Goal: Information Seeking & Learning: Learn about a topic

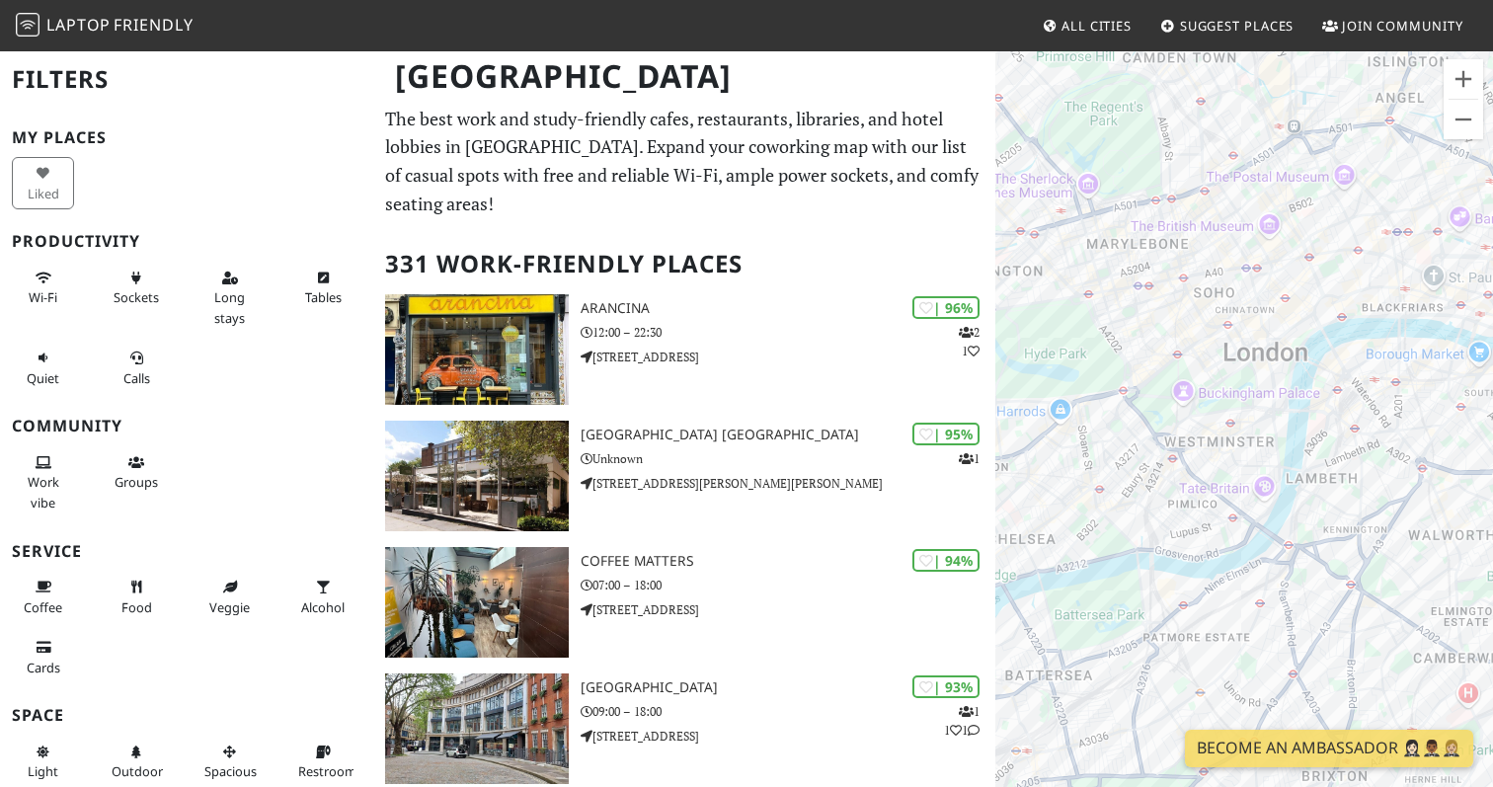
drag, startPoint x: 1325, startPoint y: 444, endPoint x: 1117, endPoint y: 459, distance: 208.8
click at [1117, 459] on div "To navigate, press the arrow keys." at bounding box center [1244, 442] width 498 height 787
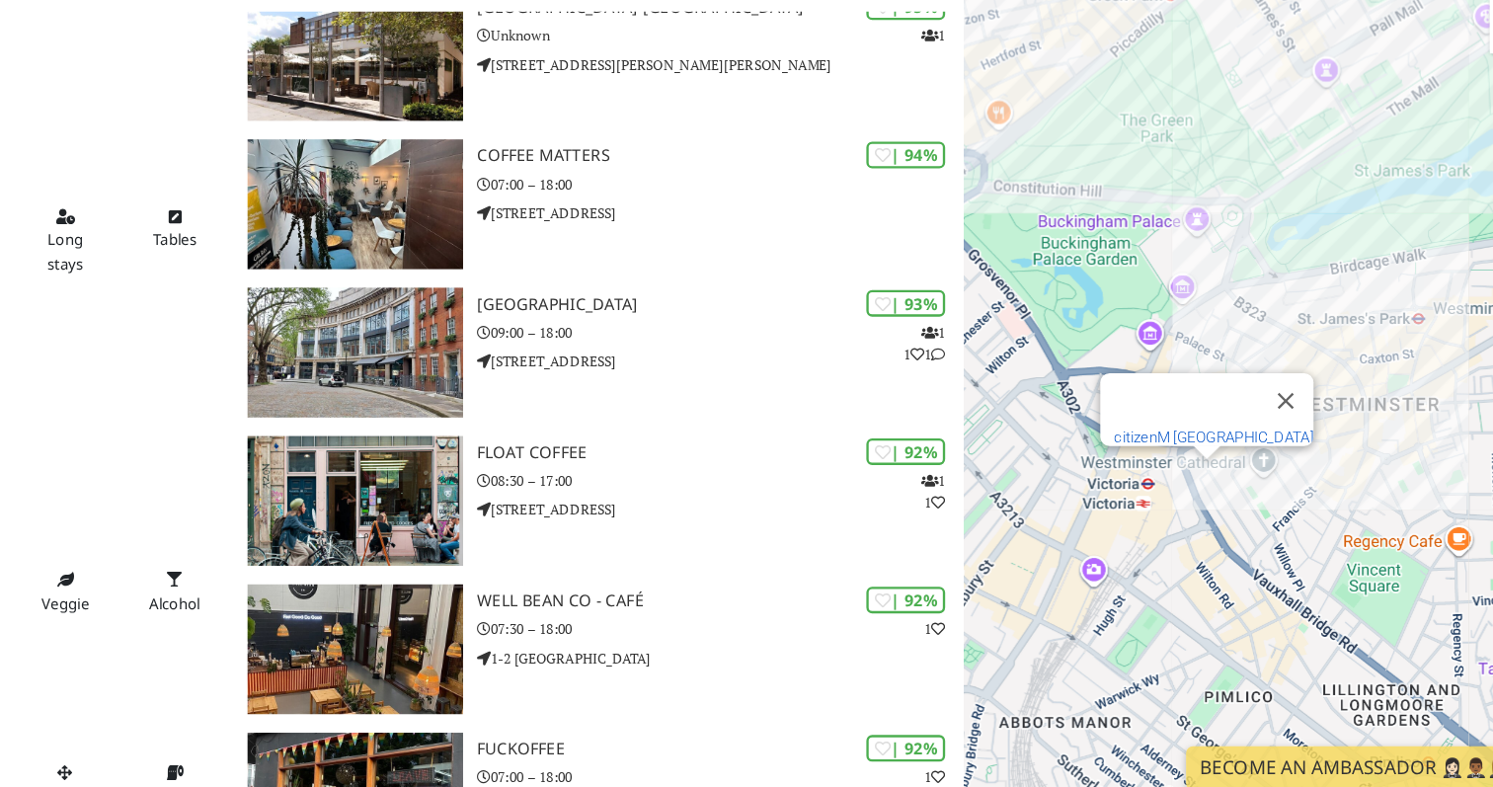
scroll to position [600, 0]
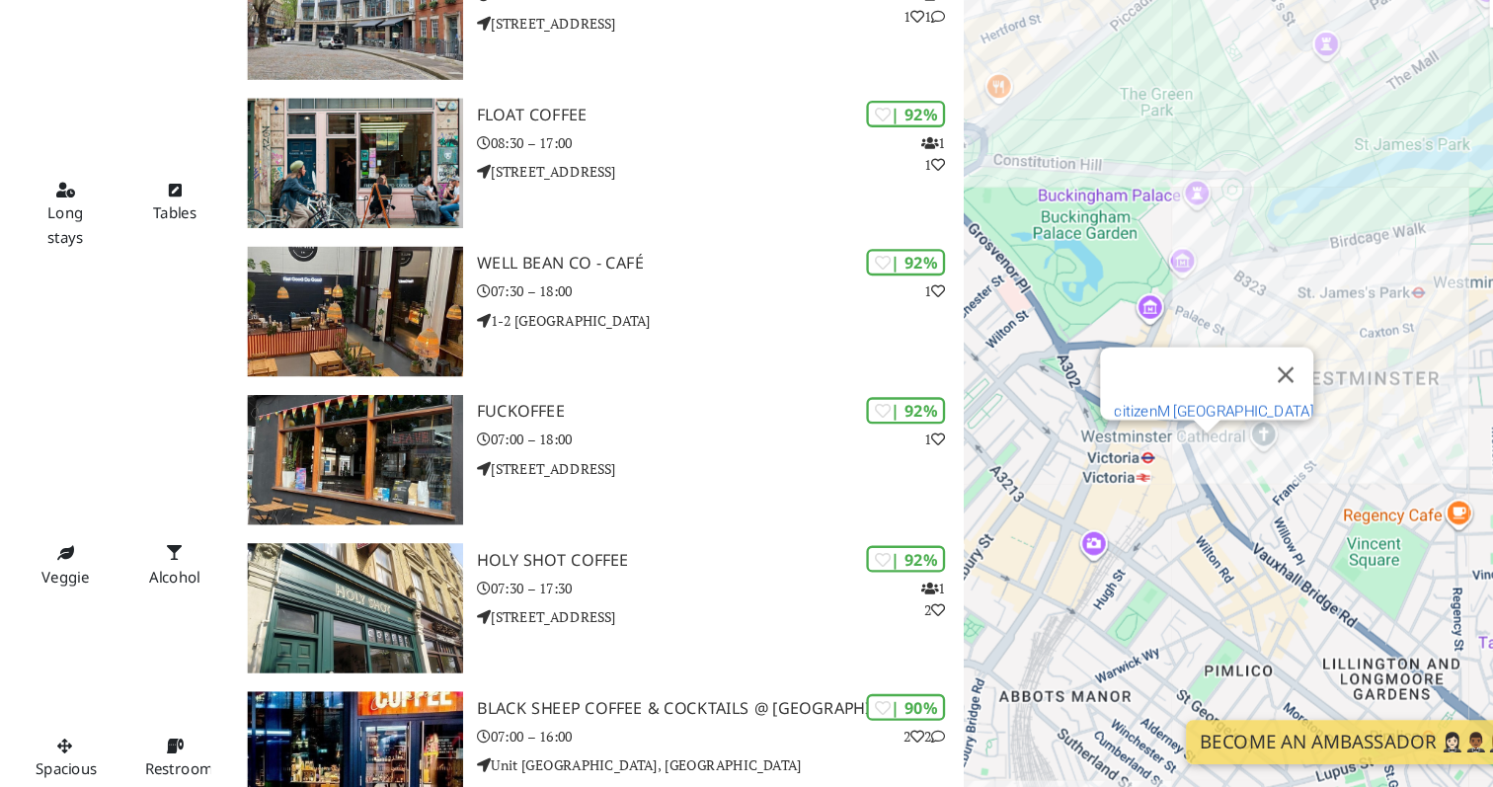
click at [1201, 460] on link "citizenM [GEOGRAPHIC_DATA]" at bounding box center [1209, 466] width 170 height 15
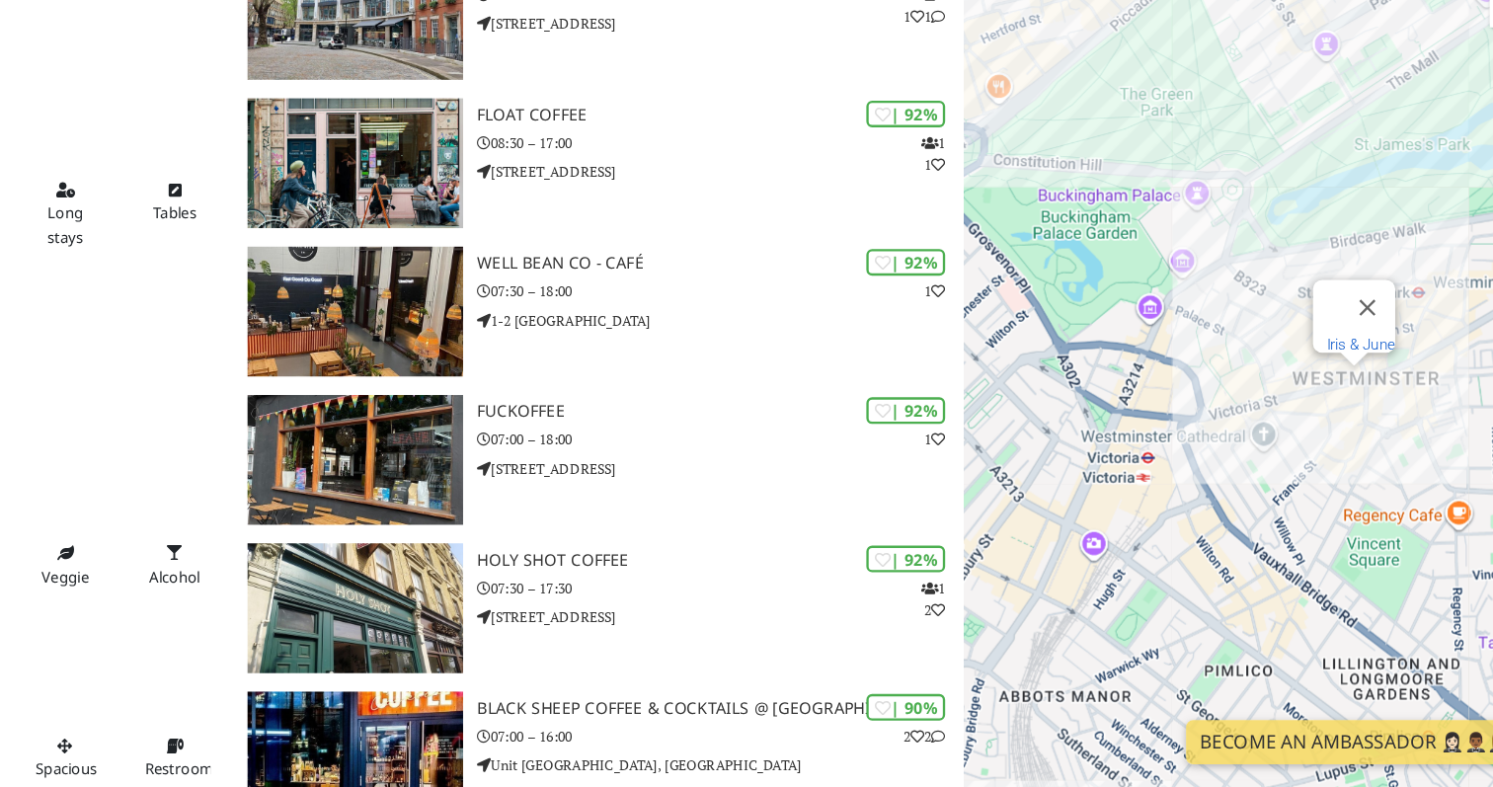
click at [1326, 402] on link "Iris & June" at bounding box center [1334, 409] width 58 height 15
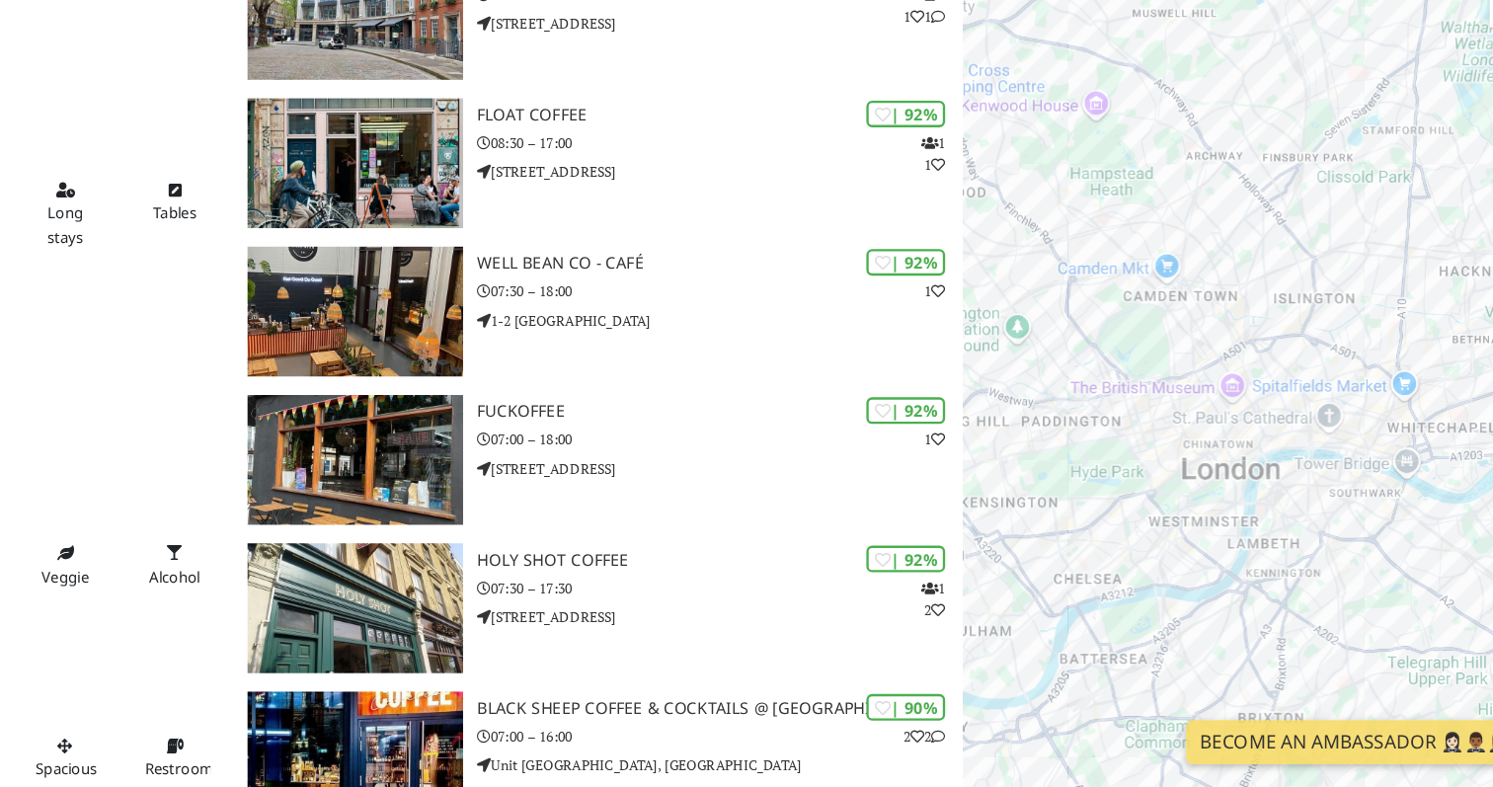
drag, startPoint x: 1042, startPoint y: 649, endPoint x: 1213, endPoint y: 563, distance: 192.1
click at [1213, 563] on div "To navigate, press the arrow keys." at bounding box center [1244, 442] width 498 height 787
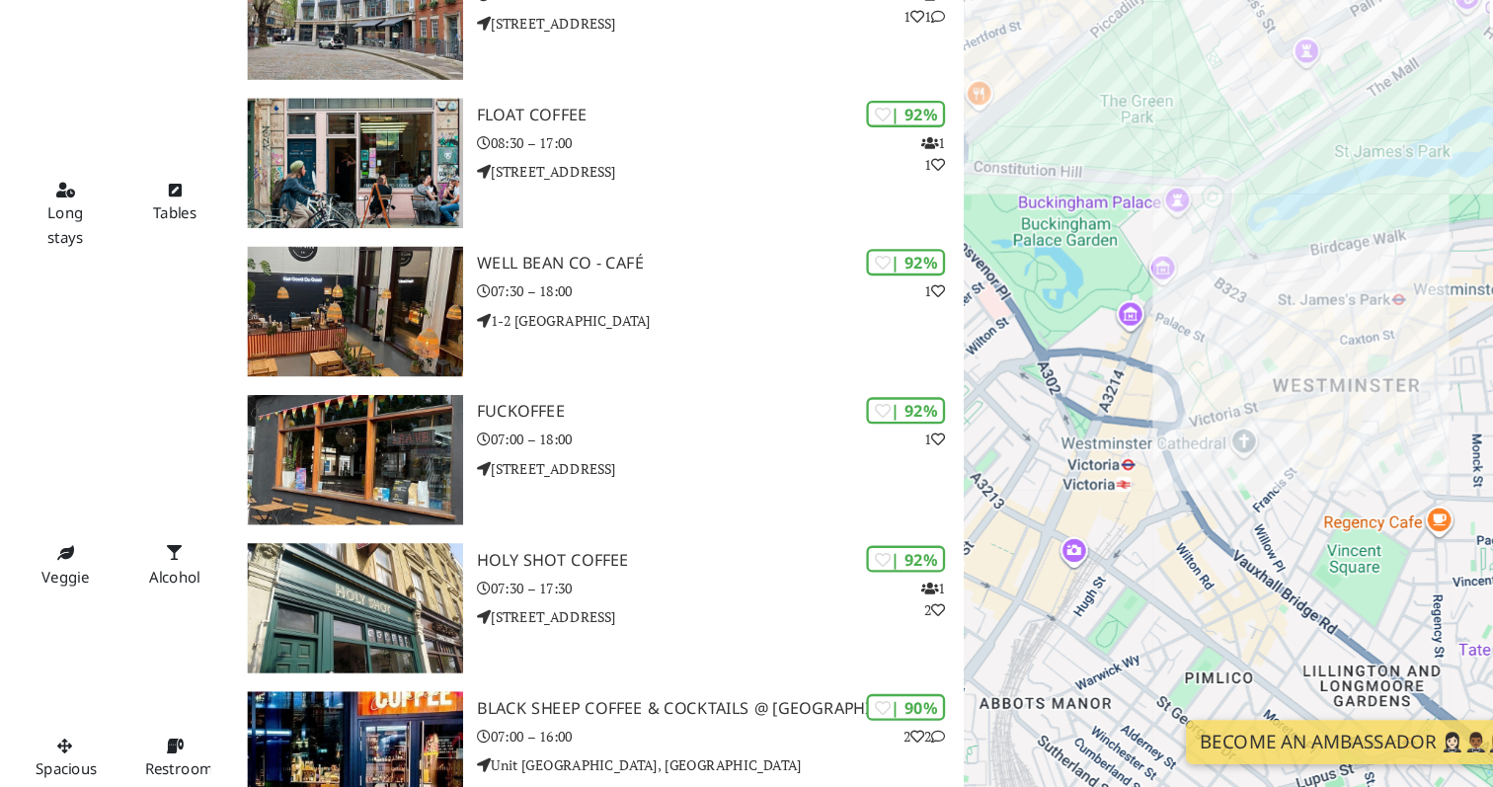
drag, startPoint x: 1193, startPoint y: 721, endPoint x: 1378, endPoint y: 470, distance: 312.0
click at [1378, 470] on div "To navigate, press the arrow keys." at bounding box center [1244, 442] width 498 height 787
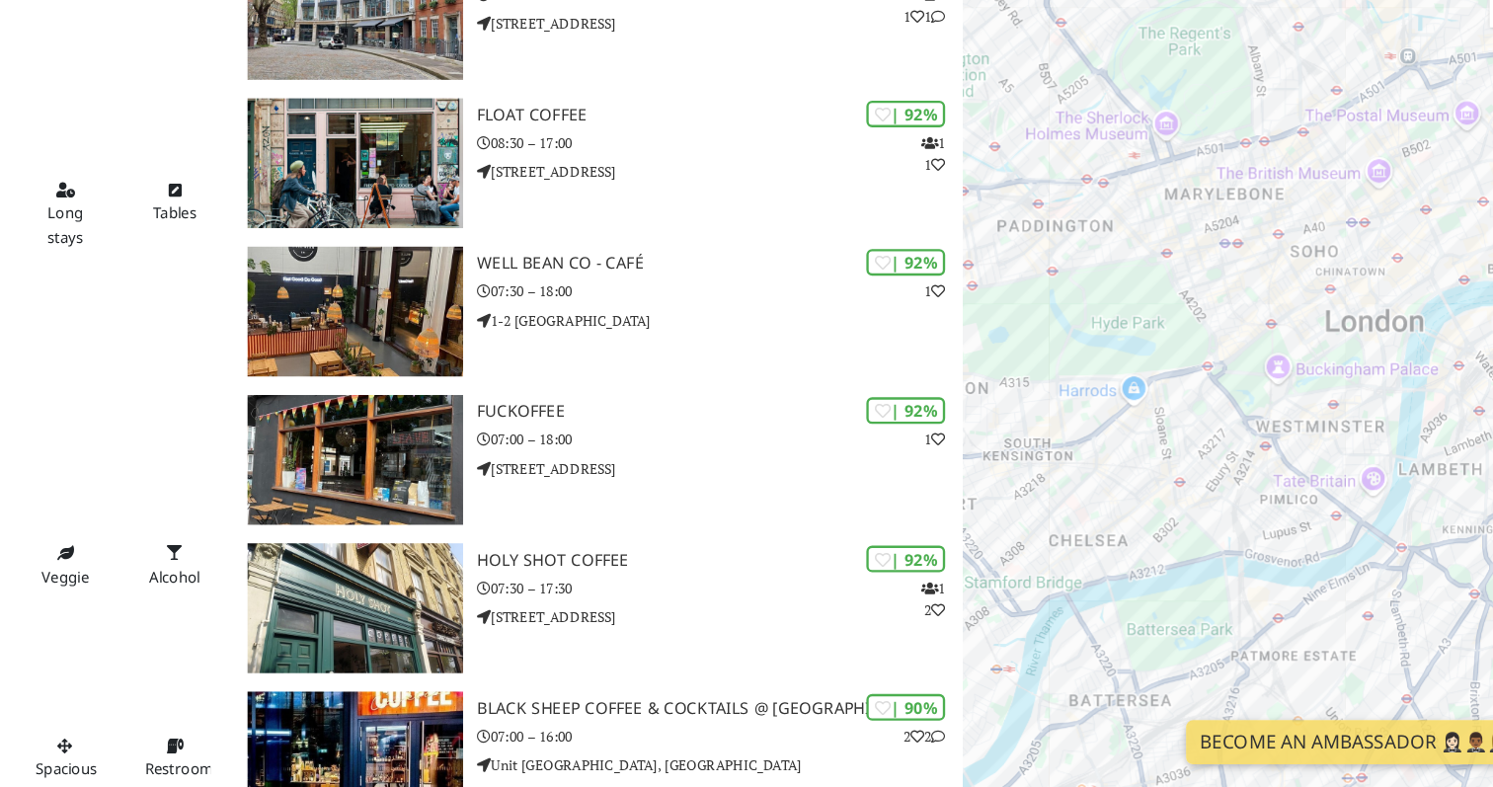
click at [1344, 528] on div "To navigate, press the arrow keys." at bounding box center [1244, 442] width 498 height 787
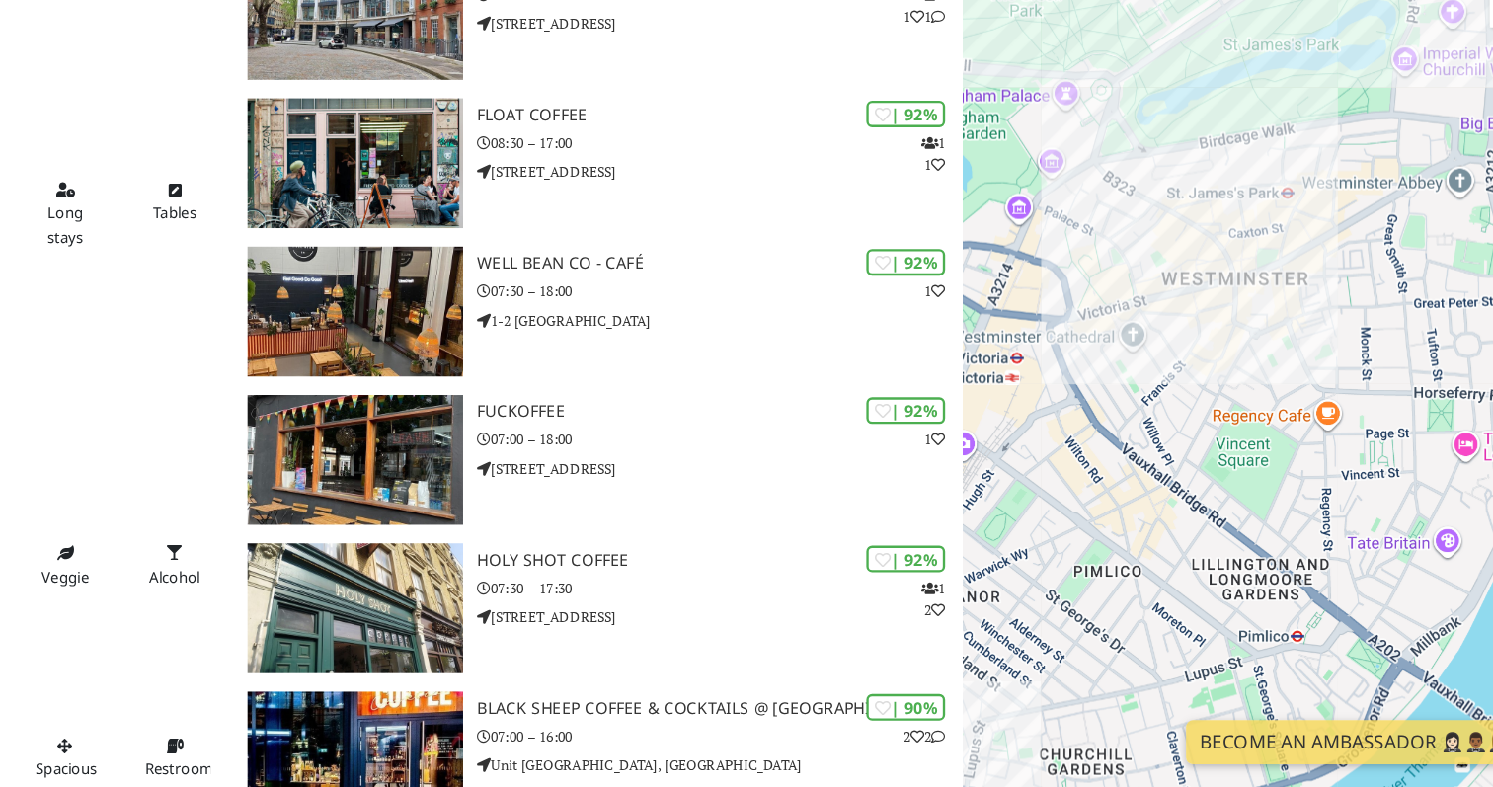
click at [1407, 573] on div "To navigate, press the arrow keys." at bounding box center [1244, 442] width 498 height 787
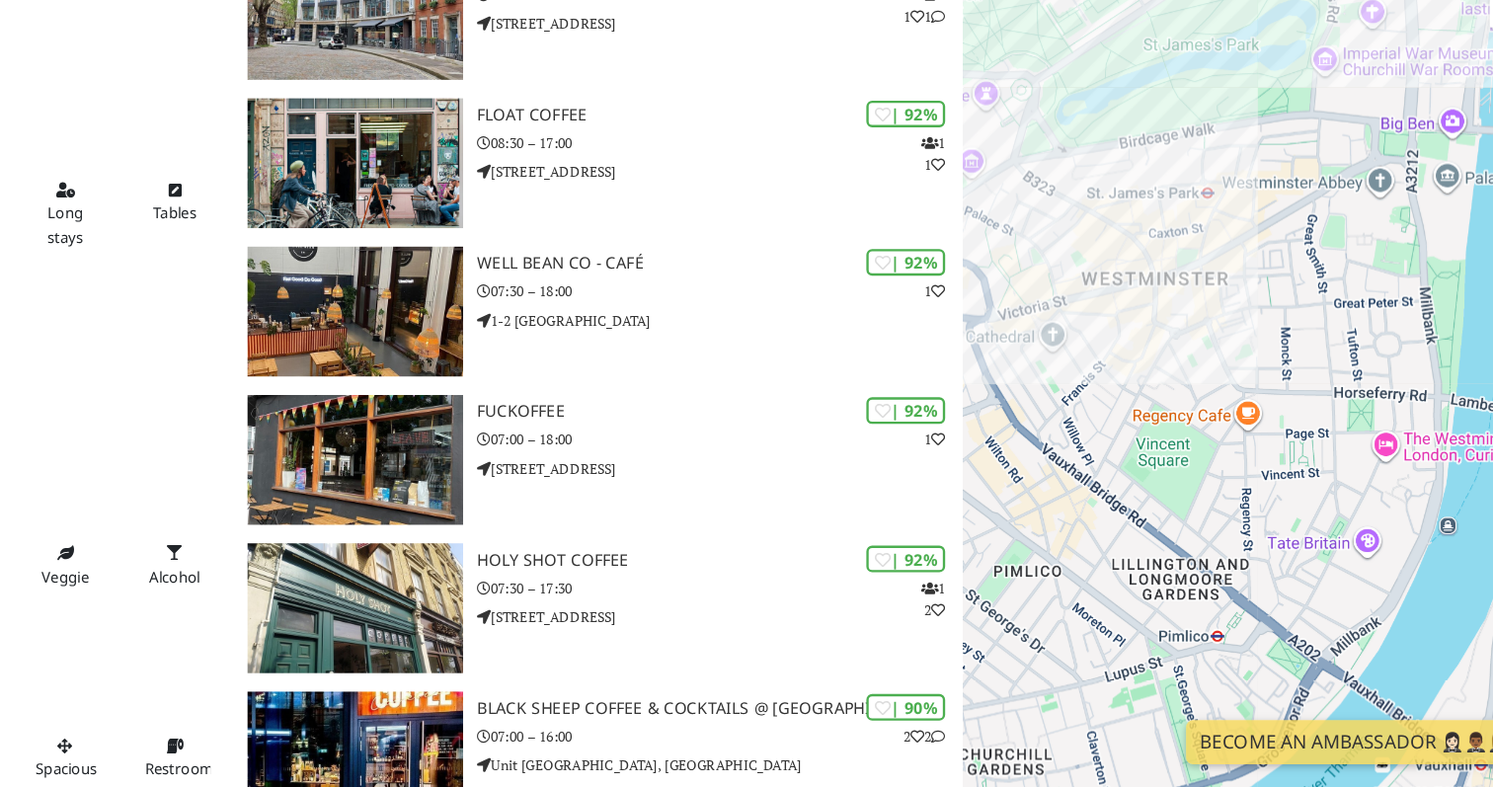
drag, startPoint x: 1399, startPoint y: 611, endPoint x: 1327, endPoint y: 610, distance: 72.1
click at [1327, 610] on div "To navigate, press the arrow keys." at bounding box center [1244, 442] width 498 height 787
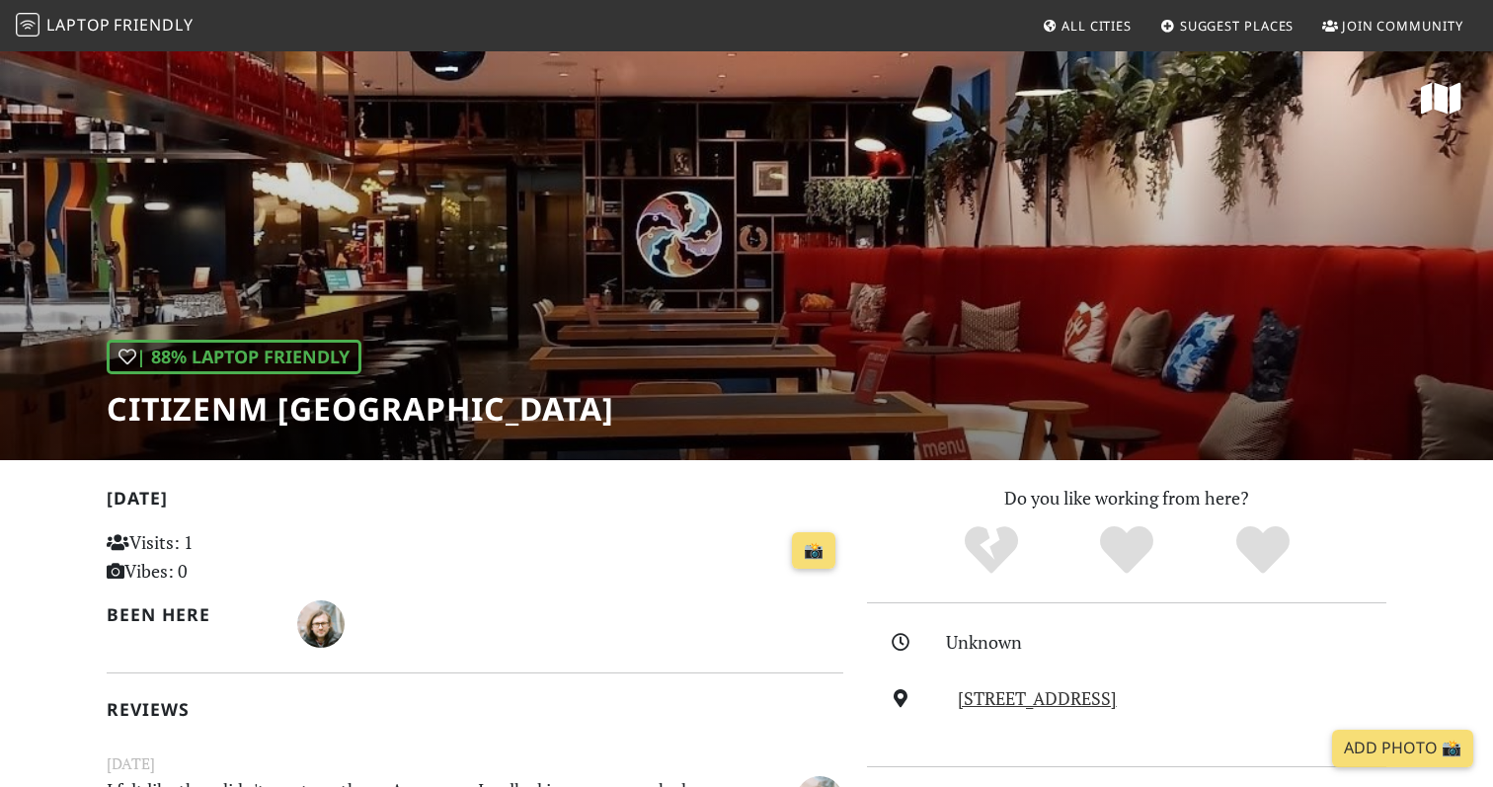
click at [607, 395] on h1 "citizenM [GEOGRAPHIC_DATA]" at bounding box center [360, 409] width 507 height 38
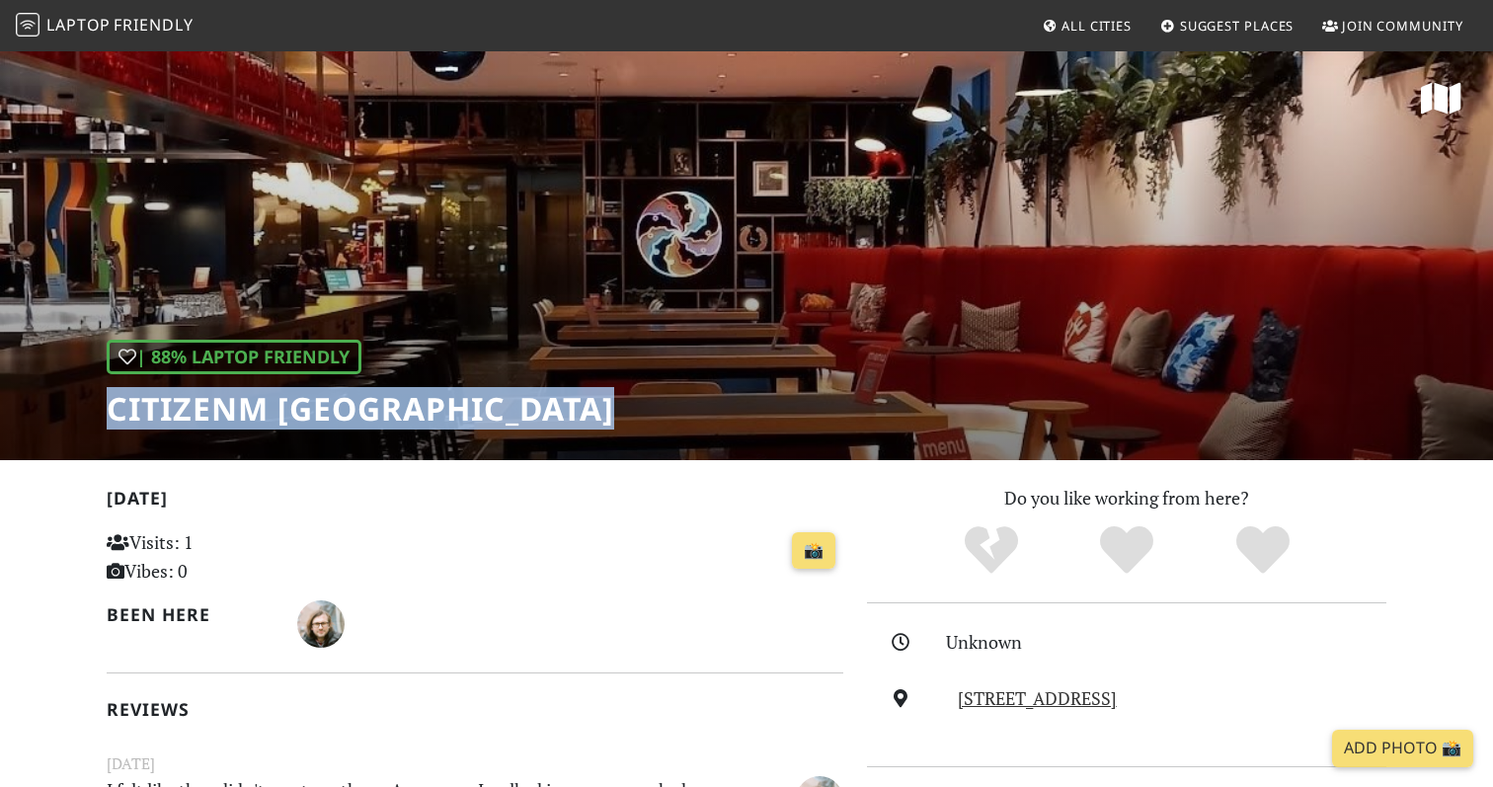
click at [607, 395] on h1 "citizenM [GEOGRAPHIC_DATA]" at bounding box center [360, 409] width 507 height 38
copy div "citizenM [GEOGRAPHIC_DATA]"
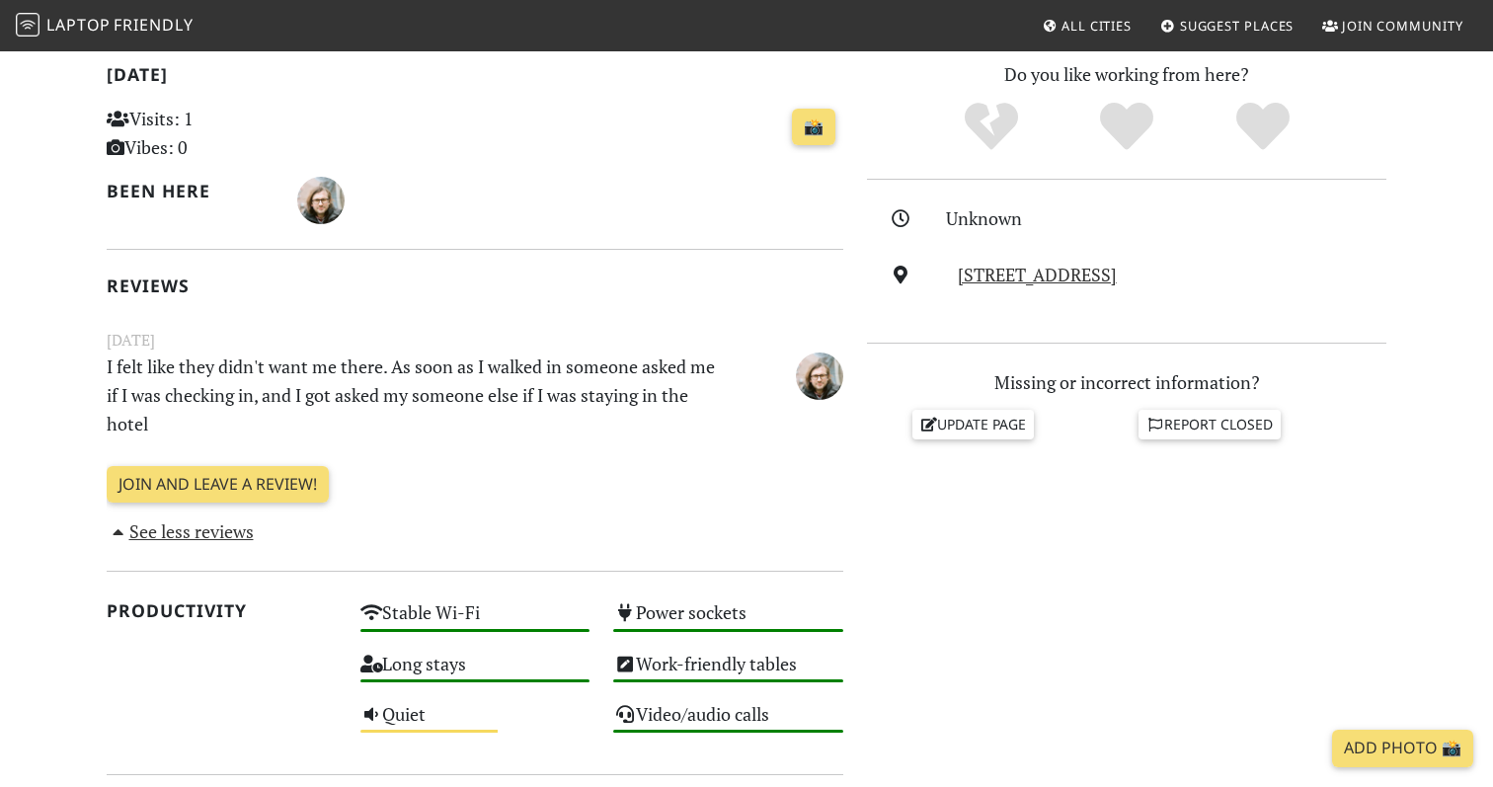
scroll to position [359, 0]
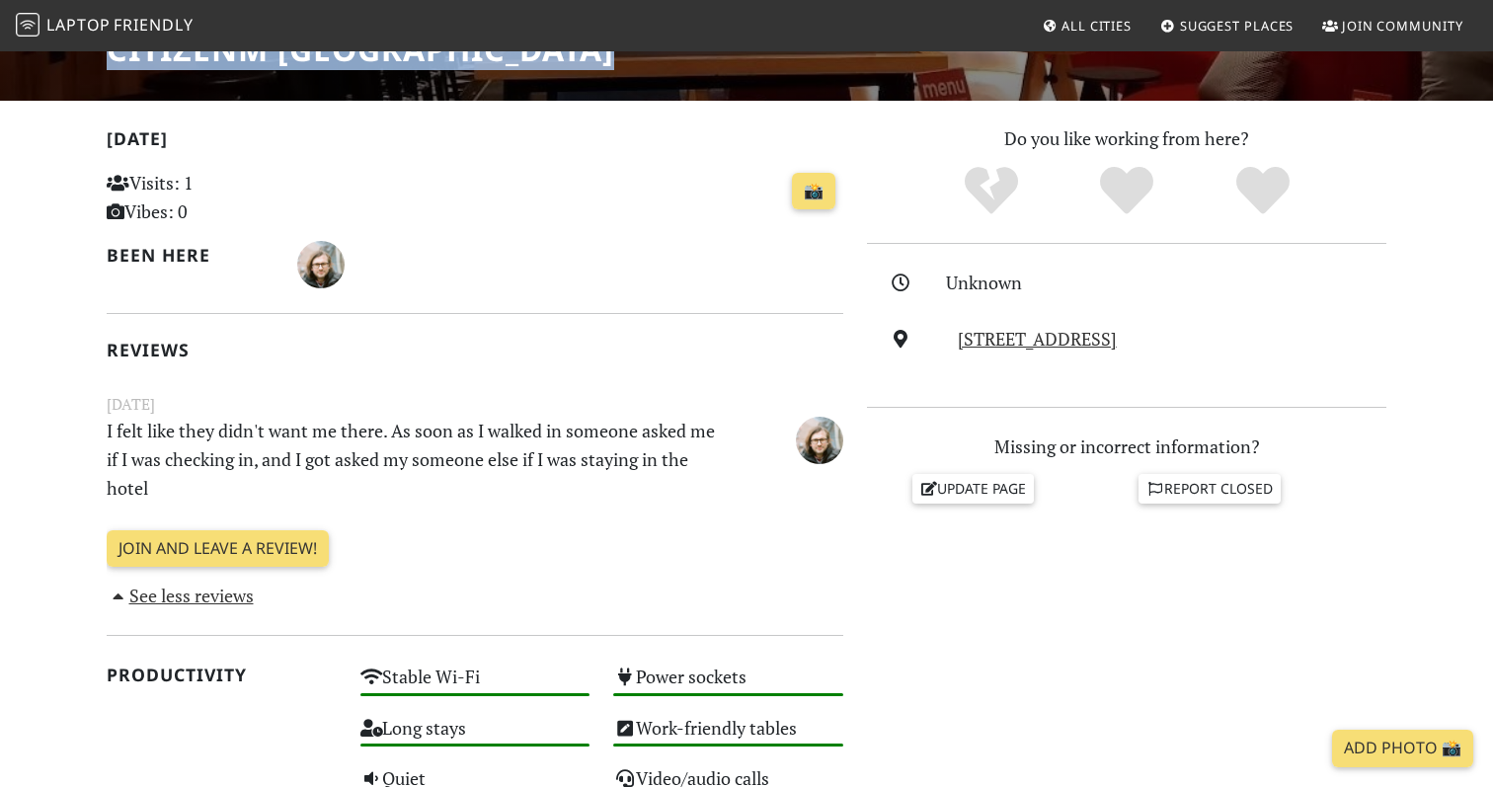
click at [996, 636] on div "Do you like working from here? Unknown [STREET_ADDRESS] Missing or incorrect in…" at bounding box center [1126, 747] width 543 height 1247
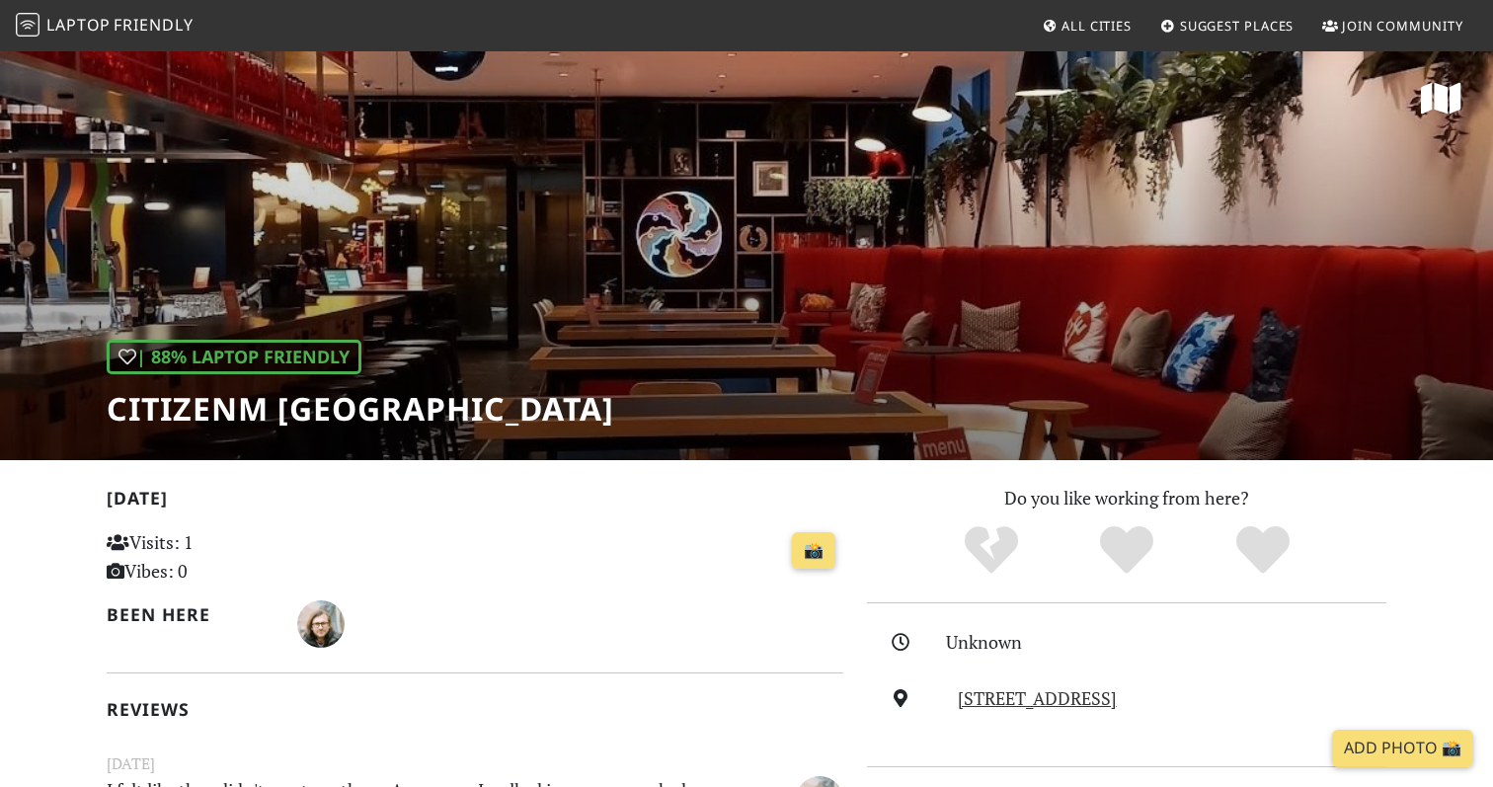
click at [613, 591] on div "📸" at bounding box center [602, 562] width 506 height 77
